Goal: Check status

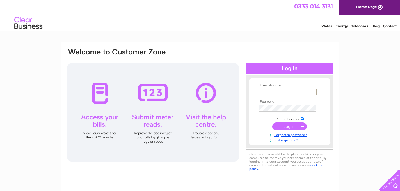
type input "info@thegreatbritishballoon.co.uk"
click at [289, 126] on input "submit" at bounding box center [289, 126] width 35 height 8
click at [286, 127] on input "submit" at bounding box center [289, 126] width 35 height 8
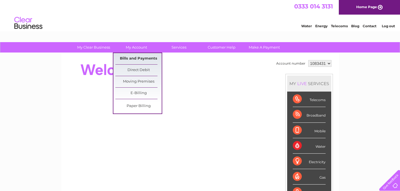
click at [133, 60] on link "Bills and Payments" at bounding box center [138, 58] width 46 height 11
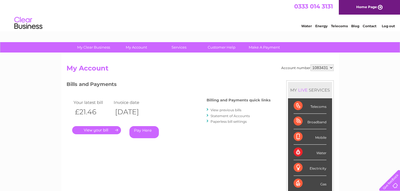
click at [212, 113] on li "Statement of Accounts" at bounding box center [239, 116] width 64 height 6
click at [209, 114] on div at bounding box center [208, 115] width 3 height 5
click at [214, 115] on link "Statement of Accounts" at bounding box center [230, 116] width 39 height 4
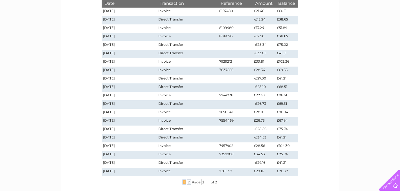
scroll to position [96, 0]
click at [188, 183] on span "2" at bounding box center [189, 181] width 4 height 5
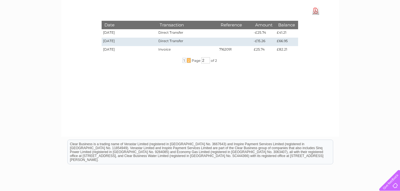
scroll to position [54, 0]
